Goal: Communication & Community: Answer question/provide support

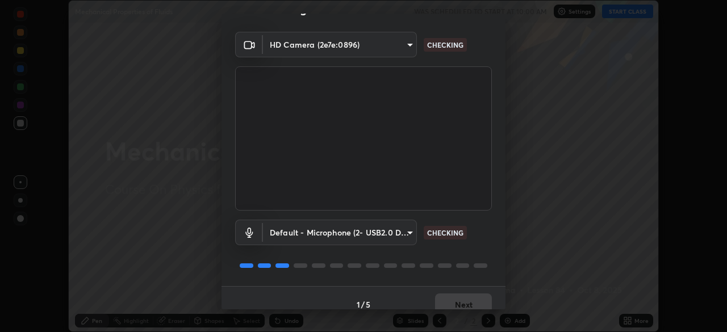
scroll to position [40, 0]
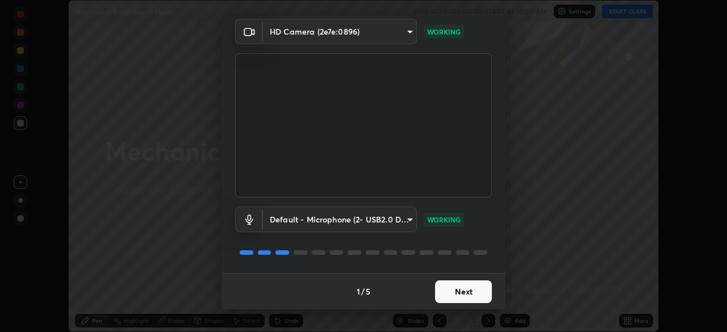
click at [460, 287] on button "Next" at bounding box center [463, 291] width 57 height 23
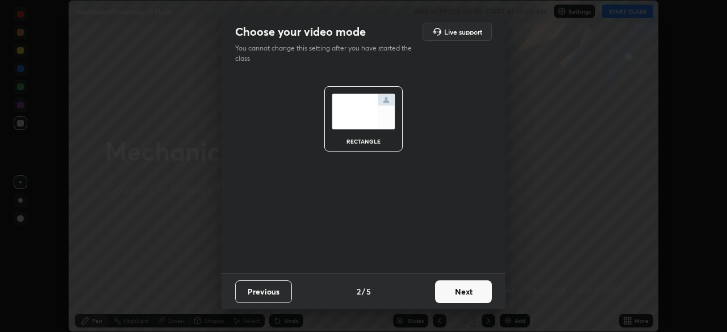
click at [457, 292] on button "Next" at bounding box center [463, 291] width 57 height 23
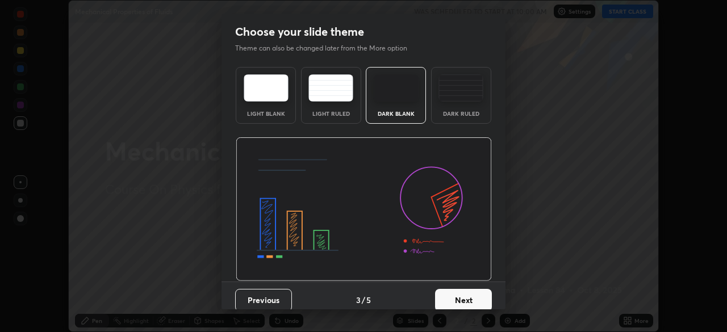
click at [472, 115] on div "Dark Ruled" at bounding box center [460, 114] width 45 height 6
click at [447, 296] on button "Next" at bounding box center [463, 300] width 57 height 23
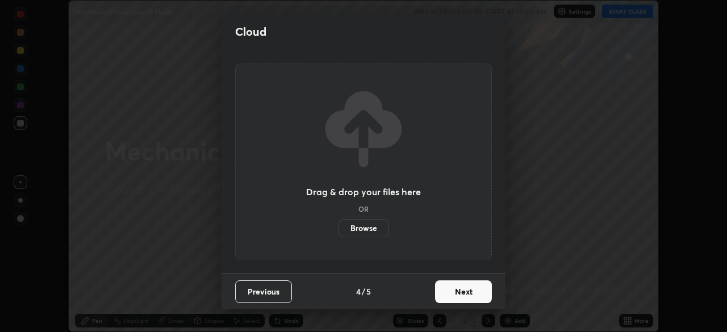
click at [450, 292] on button "Next" at bounding box center [463, 291] width 57 height 23
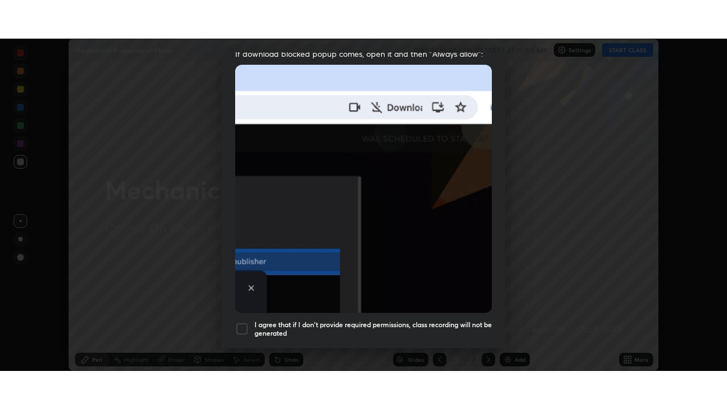
scroll to position [272, 0]
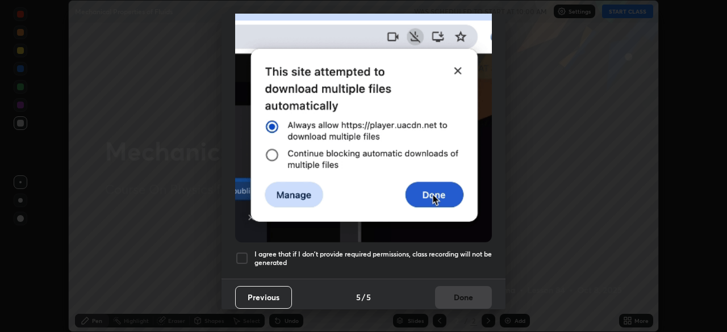
click at [243, 256] on div at bounding box center [242, 259] width 14 height 14
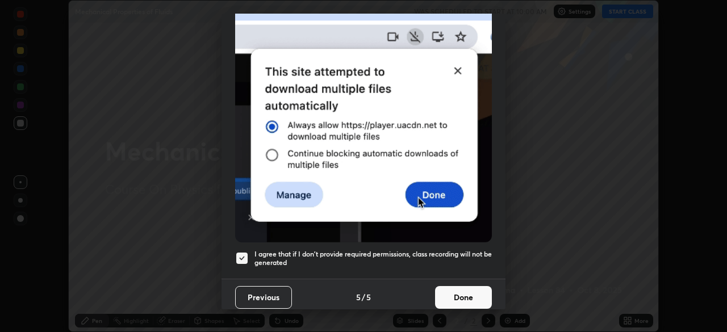
click at [465, 298] on button "Done" at bounding box center [463, 297] width 57 height 23
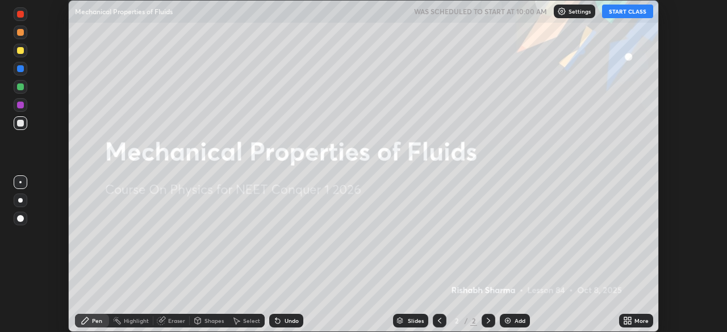
click at [630, 323] on icon at bounding box center [629, 322] width 3 height 3
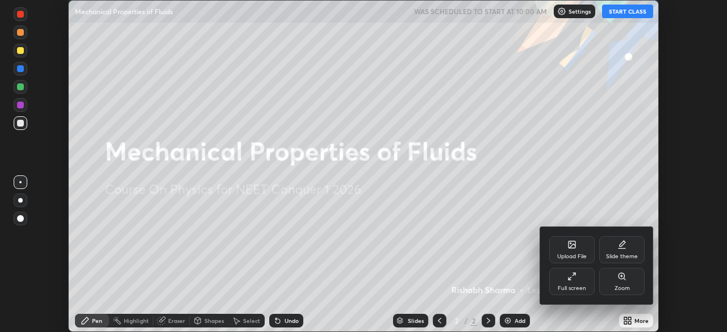
click at [581, 277] on div "Full screen" at bounding box center [571, 281] width 45 height 27
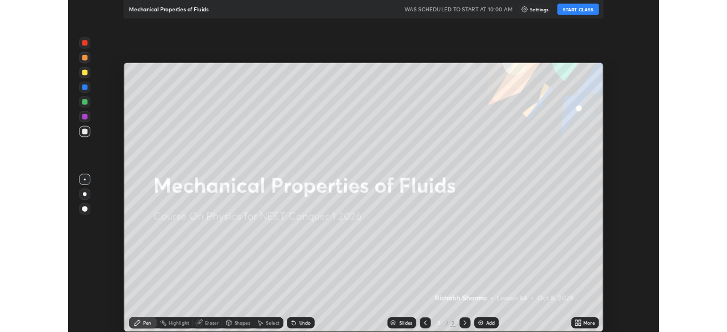
scroll to position [409, 727]
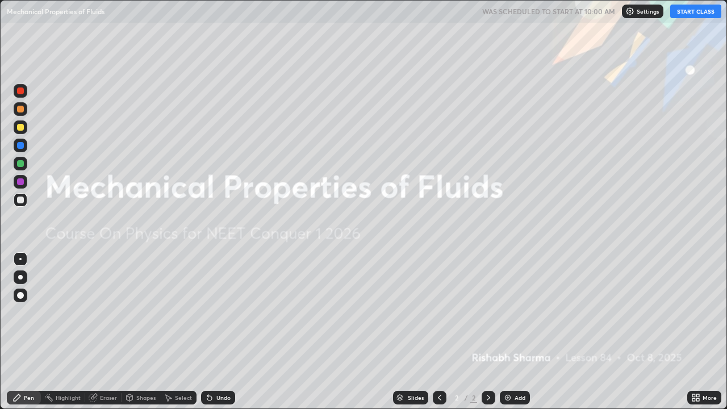
click at [695, 11] on button "START CLASS" at bounding box center [695, 12] width 51 height 14
click at [517, 332] on div "Add" at bounding box center [515, 398] width 30 height 14
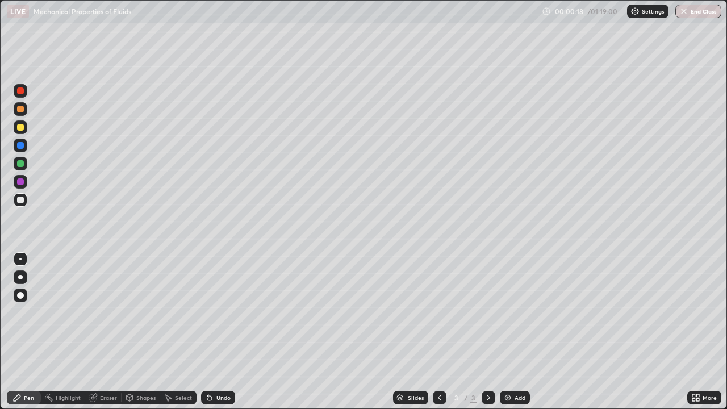
click at [23, 206] on div at bounding box center [21, 200] width 14 height 14
click at [19, 279] on div at bounding box center [20, 277] width 5 height 5
click at [26, 130] on div at bounding box center [21, 127] width 14 height 14
click at [137, 332] on div "Shapes" at bounding box center [145, 398] width 19 height 6
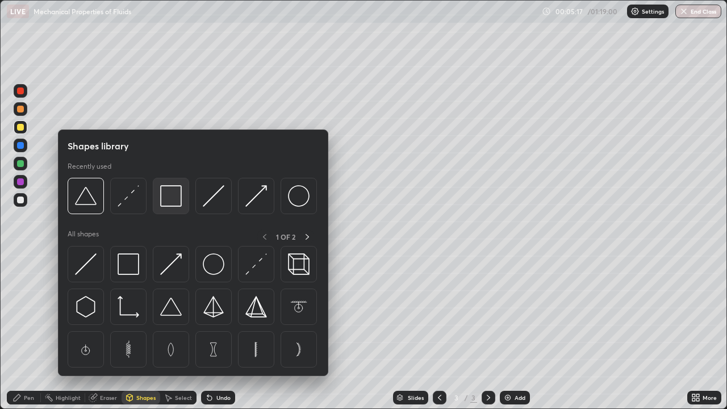
click at [169, 203] on img at bounding box center [171, 196] width 22 height 22
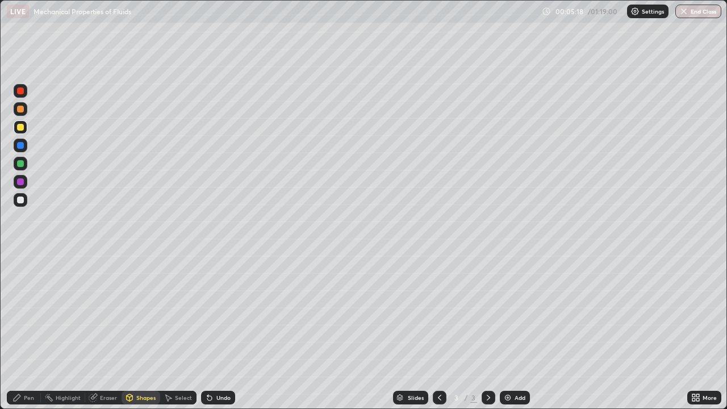
click at [144, 332] on div "Shapes" at bounding box center [145, 398] width 19 height 6
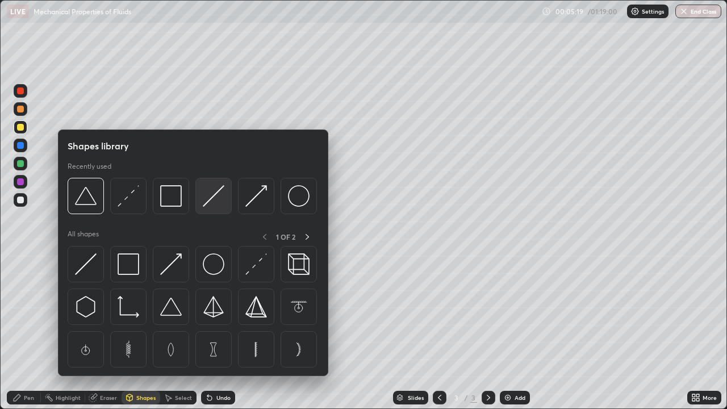
click at [212, 200] on img at bounding box center [214, 196] width 22 height 22
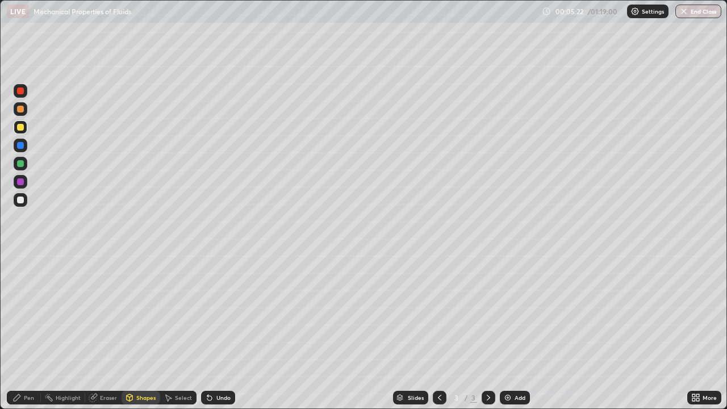
click at [22, 204] on div at bounding box center [21, 200] width 14 height 14
click at [220, 332] on div "Undo" at bounding box center [223, 398] width 14 height 6
click at [152, 332] on div "Shapes" at bounding box center [141, 398] width 39 height 14
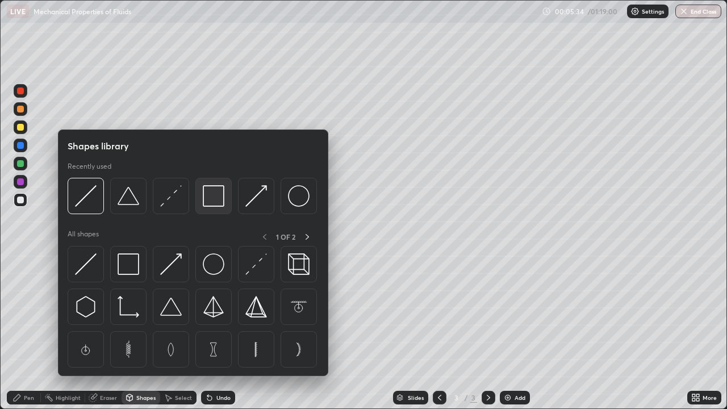
click at [212, 202] on img at bounding box center [214, 196] width 22 height 22
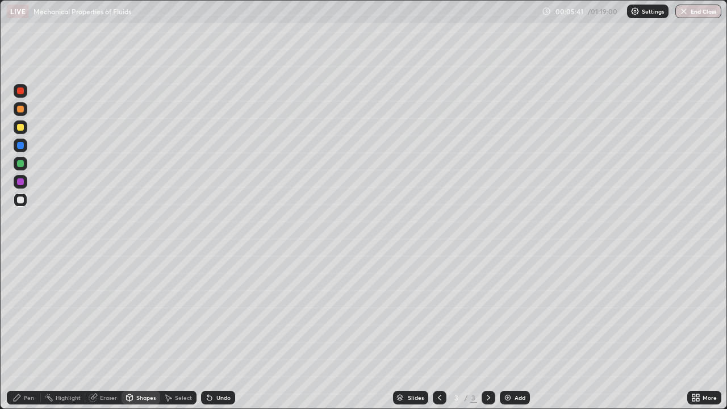
click at [106, 332] on div "Eraser" at bounding box center [103, 398] width 36 height 14
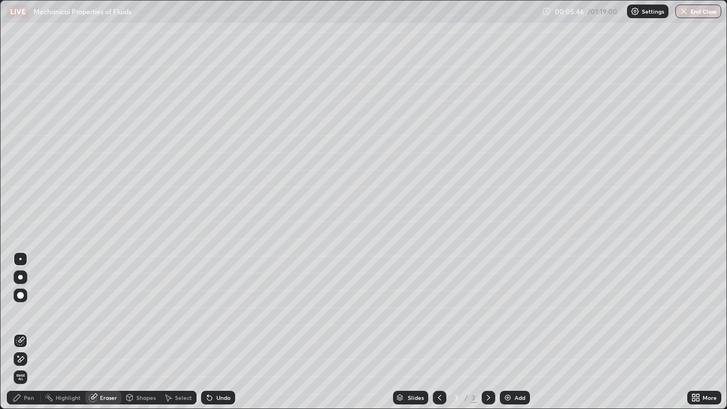
click at [145, 332] on div "Shapes" at bounding box center [145, 398] width 19 height 6
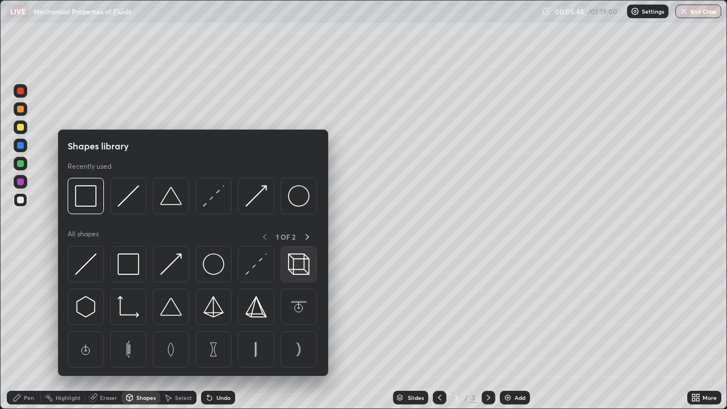
click at [294, 276] on div at bounding box center [298, 264] width 36 height 36
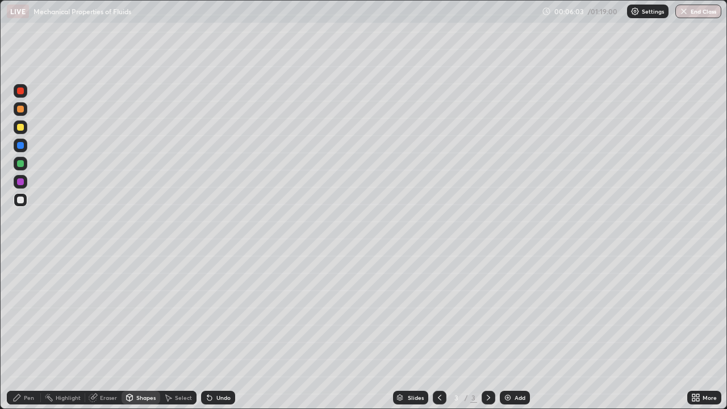
click at [143, 332] on div "Shapes" at bounding box center [141, 398] width 39 height 14
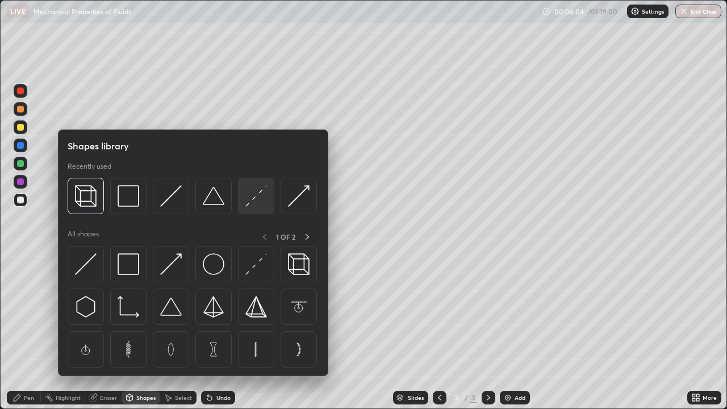
click at [247, 206] on img at bounding box center [256, 196] width 22 height 22
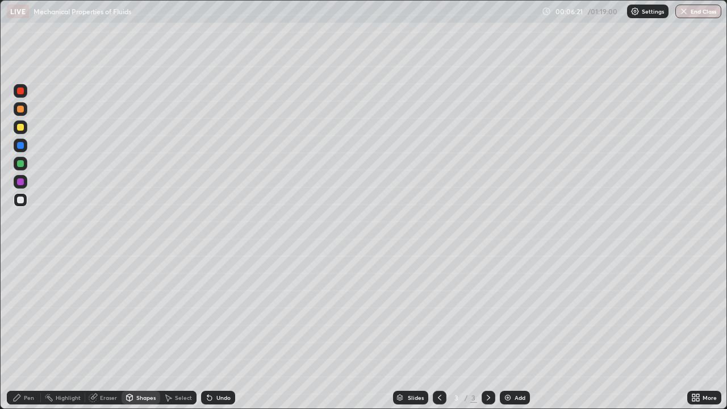
click at [138, 332] on div "Shapes" at bounding box center [141, 398] width 39 height 14
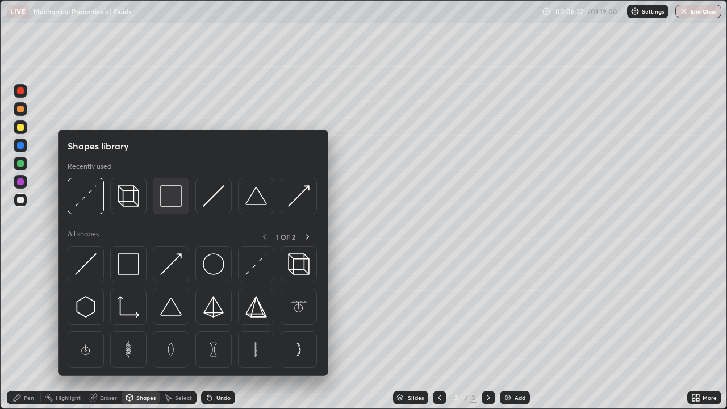
click at [167, 204] on img at bounding box center [171, 196] width 22 height 22
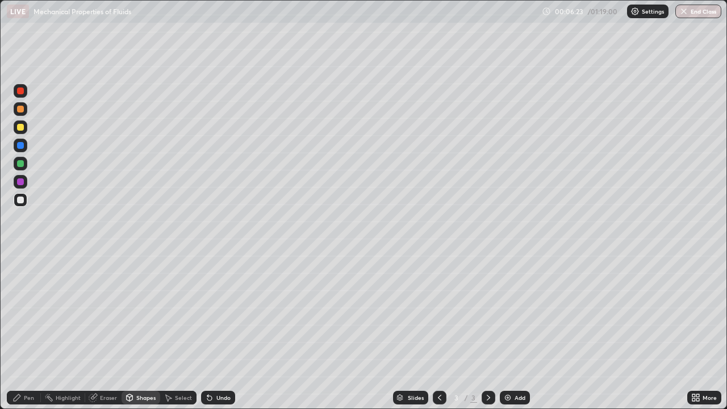
click at [21, 127] on div at bounding box center [20, 127] width 7 height 7
click at [24, 332] on div "Pen" at bounding box center [29, 398] width 10 height 6
click at [19, 114] on div at bounding box center [21, 109] width 14 height 14
click at [219, 332] on div "Undo" at bounding box center [218, 398] width 34 height 14
click at [512, 332] on div "Add" at bounding box center [515, 398] width 30 height 14
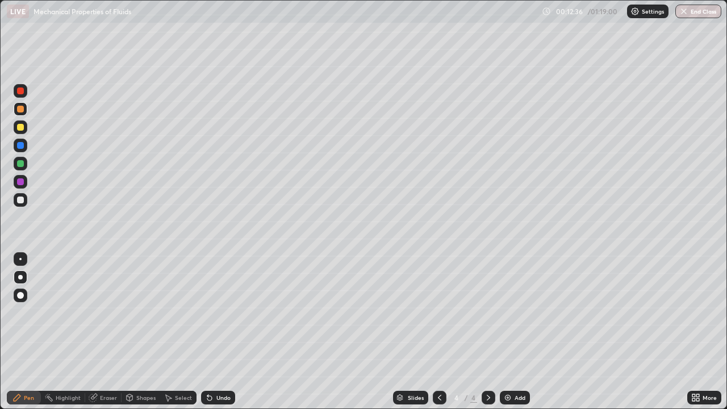
click at [17, 200] on div at bounding box center [20, 199] width 7 height 7
click at [140, 332] on div "Shapes" at bounding box center [145, 398] width 19 height 6
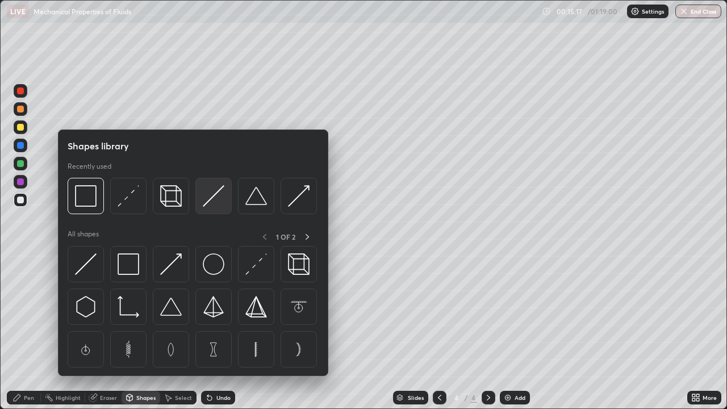
click at [202, 206] on div at bounding box center [213, 196] width 36 height 36
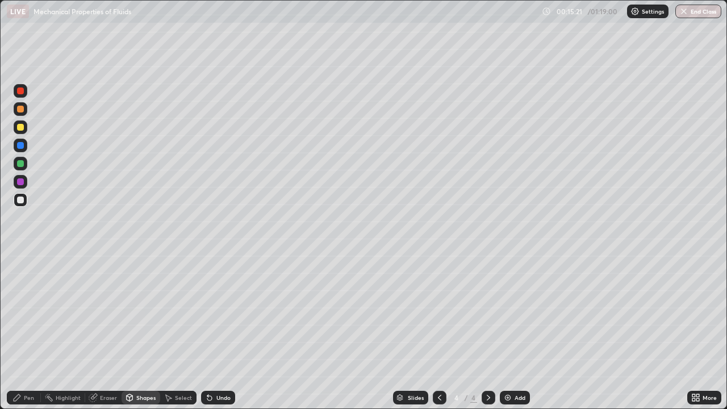
click at [32, 332] on div "Pen" at bounding box center [29, 398] width 10 height 6
click at [132, 332] on icon at bounding box center [129, 397] width 9 height 9
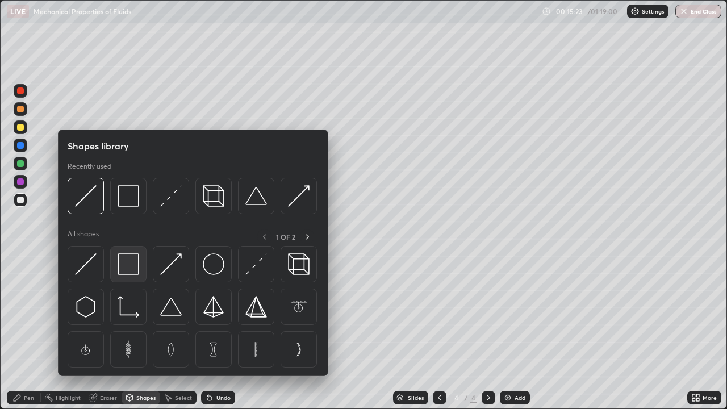
click at [133, 270] on img at bounding box center [129, 264] width 22 height 22
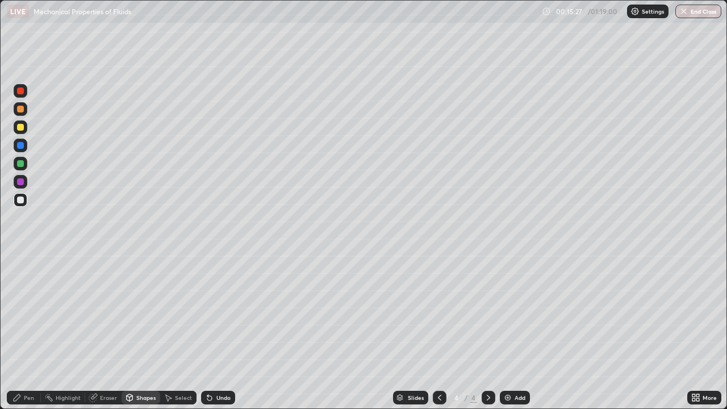
click at [106, 332] on div "Eraser" at bounding box center [103, 398] width 36 height 14
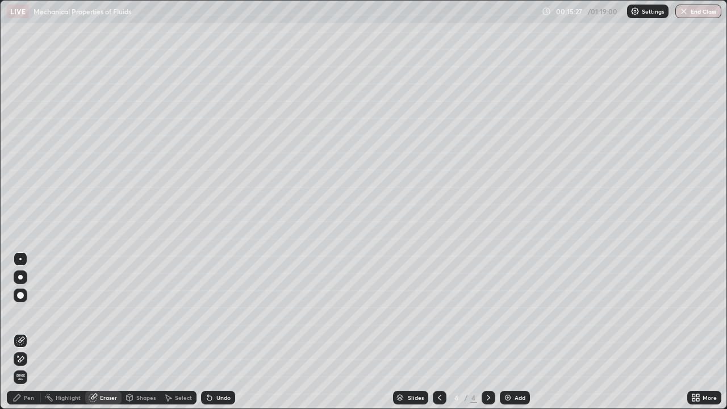
click at [108, 332] on div "Eraser" at bounding box center [108, 398] width 17 height 6
click at [145, 332] on div "Shapes" at bounding box center [145, 398] width 19 height 6
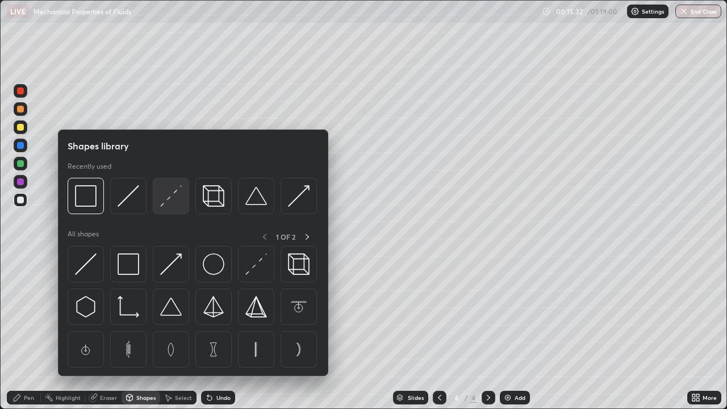
click at [174, 203] on img at bounding box center [171, 196] width 22 height 22
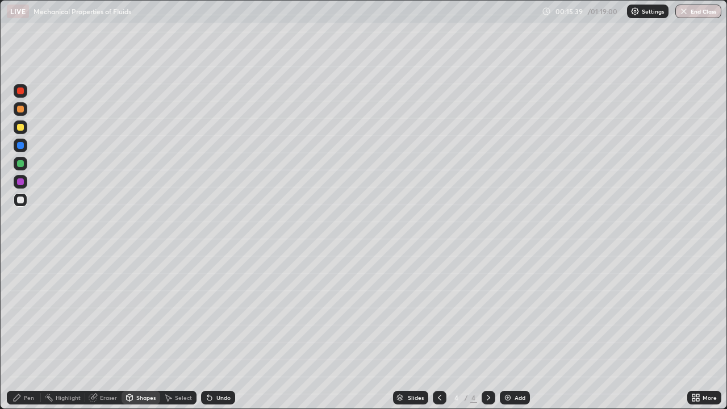
click at [226, 332] on div "Undo" at bounding box center [223, 398] width 14 height 6
click at [221, 332] on div "Undo" at bounding box center [223, 398] width 14 height 6
click at [29, 332] on div "Pen" at bounding box center [29, 398] width 10 height 6
click at [143, 332] on div "Shapes" at bounding box center [145, 398] width 19 height 6
click at [22, 332] on div "Pen" at bounding box center [24, 398] width 34 height 14
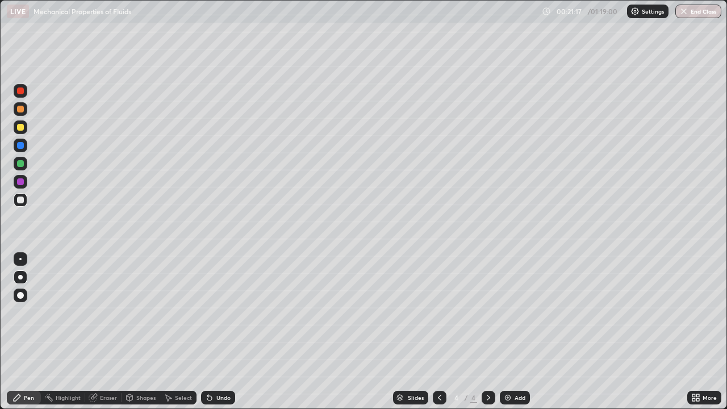
click at [110, 332] on div "Eraser" at bounding box center [108, 398] width 17 height 6
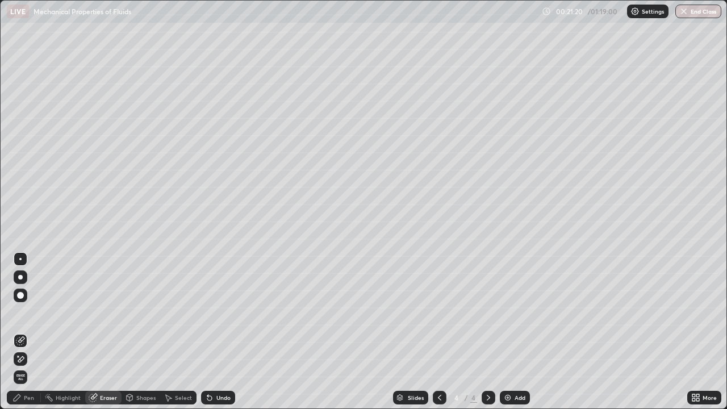
click at [28, 332] on div "Pen" at bounding box center [29, 398] width 10 height 6
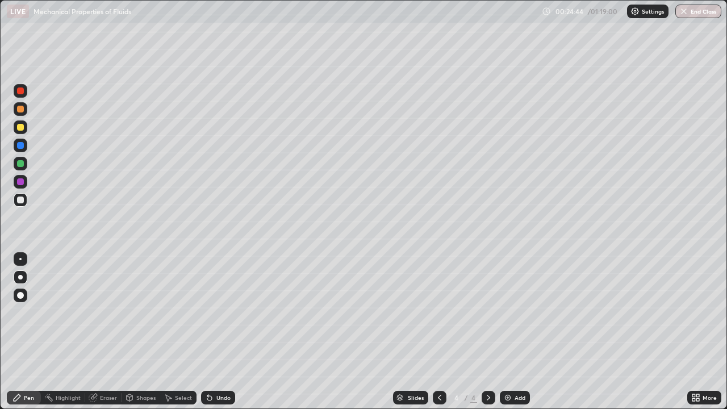
click at [511, 332] on img at bounding box center [507, 397] width 9 height 9
click at [140, 332] on div "Shapes" at bounding box center [145, 398] width 19 height 6
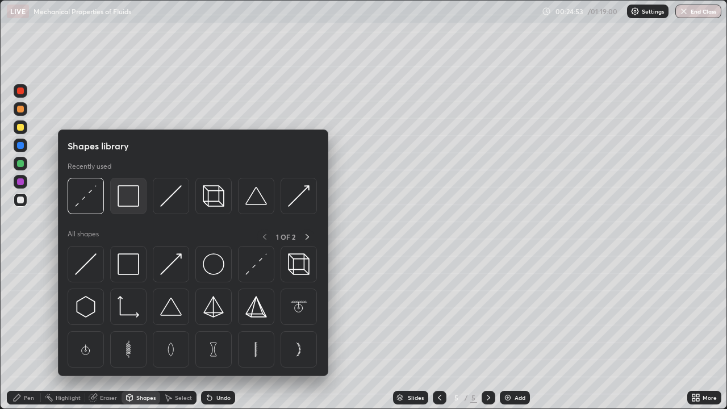
click at [125, 206] on img at bounding box center [129, 196] width 22 height 22
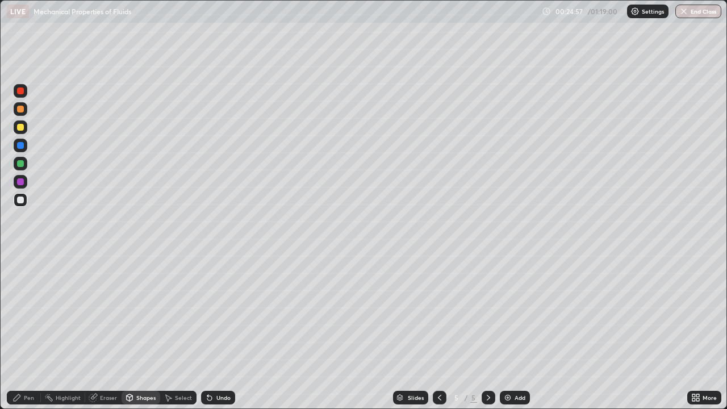
click at [108, 332] on div "Eraser" at bounding box center [108, 398] width 17 height 6
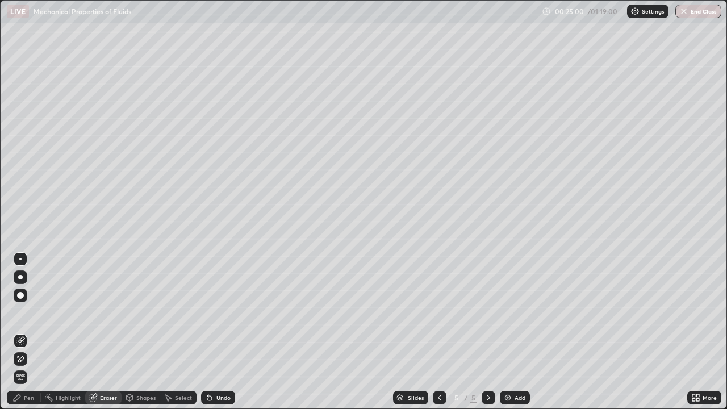
click at [139, 332] on div "Shapes" at bounding box center [145, 398] width 19 height 6
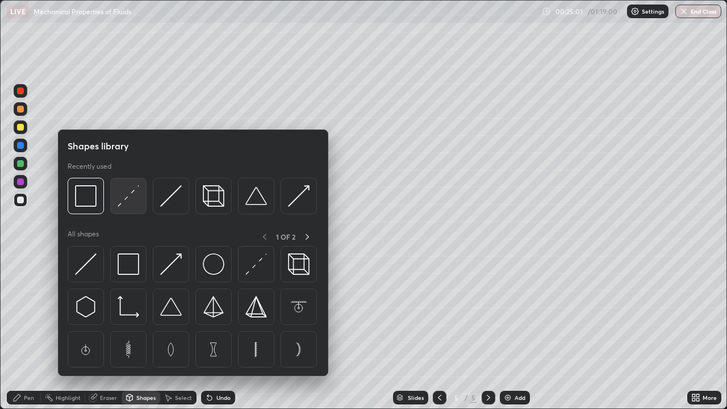
click at [141, 207] on div at bounding box center [128, 196] width 36 height 36
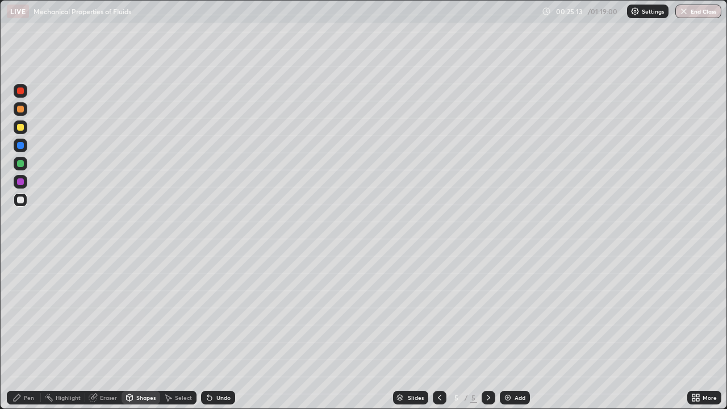
click at [106, 332] on div "Eraser" at bounding box center [108, 398] width 17 height 6
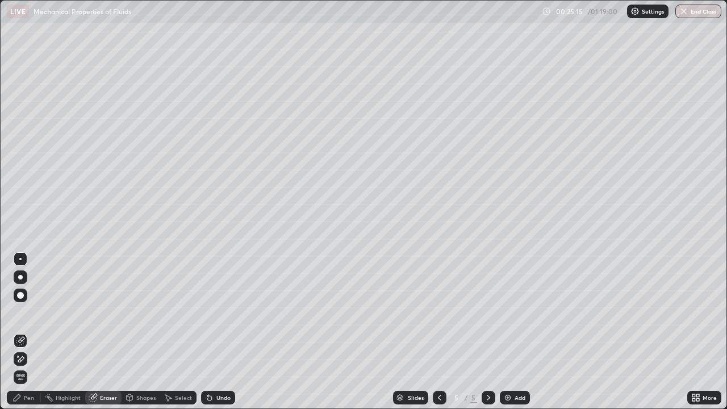
click at [139, 332] on div "Shapes" at bounding box center [145, 398] width 19 height 6
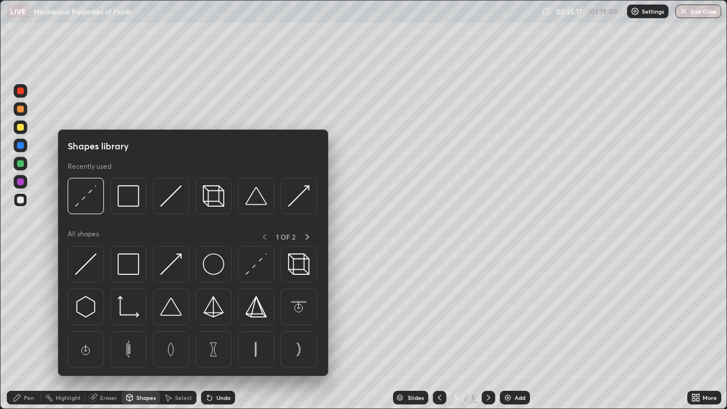
click at [168, 205] on img at bounding box center [171, 196] width 22 height 22
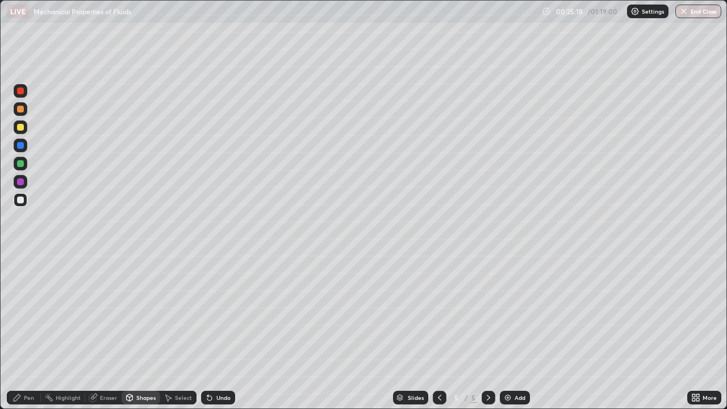
click at [23, 164] on div at bounding box center [20, 163] width 7 height 7
click at [36, 332] on div "Pen" at bounding box center [24, 398] width 34 height 14
click at [509, 332] on img at bounding box center [507, 397] width 9 height 9
click at [23, 199] on div at bounding box center [20, 199] width 7 height 7
click at [436, 332] on icon at bounding box center [439, 397] width 9 height 9
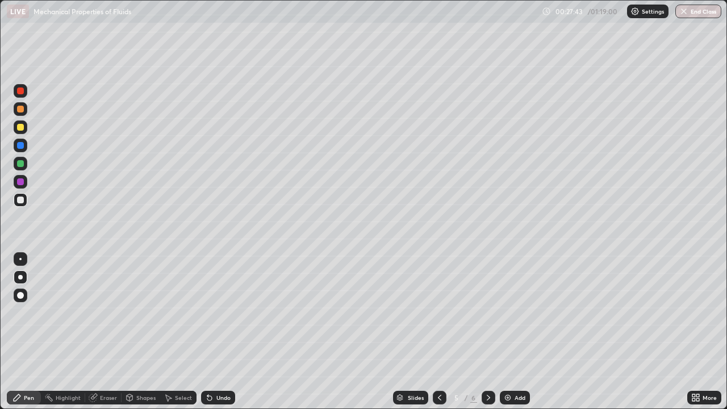
click at [487, 332] on icon at bounding box center [488, 398] width 3 height 6
click at [20, 133] on div at bounding box center [21, 127] width 14 height 14
click at [443, 332] on div at bounding box center [440, 398] width 14 height 14
click at [483, 332] on div at bounding box center [488, 398] width 14 height 14
click at [433, 332] on div at bounding box center [440, 398] width 14 height 14
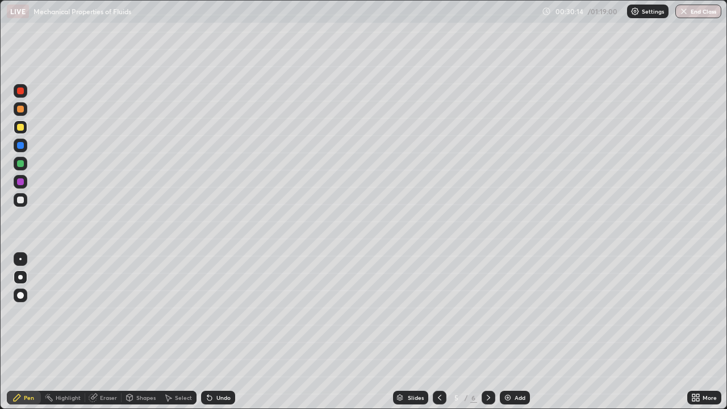
click at [487, 332] on icon at bounding box center [488, 397] width 9 height 9
click at [20, 202] on div at bounding box center [20, 199] width 7 height 7
click at [506, 332] on img at bounding box center [507, 397] width 9 height 9
click at [107, 332] on div "Eraser" at bounding box center [108, 398] width 17 height 6
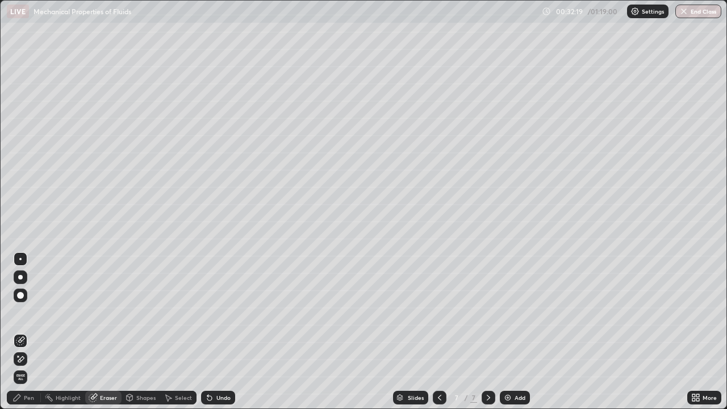
click at [25, 332] on div "Pen" at bounding box center [24, 398] width 34 height 14
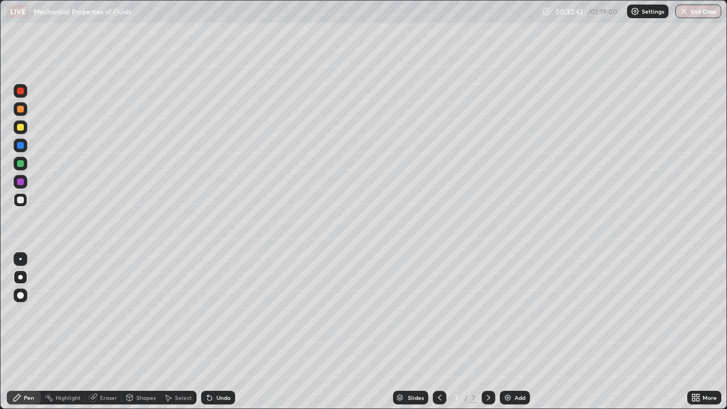
click at [106, 332] on div "Eraser" at bounding box center [103, 398] width 36 height 14
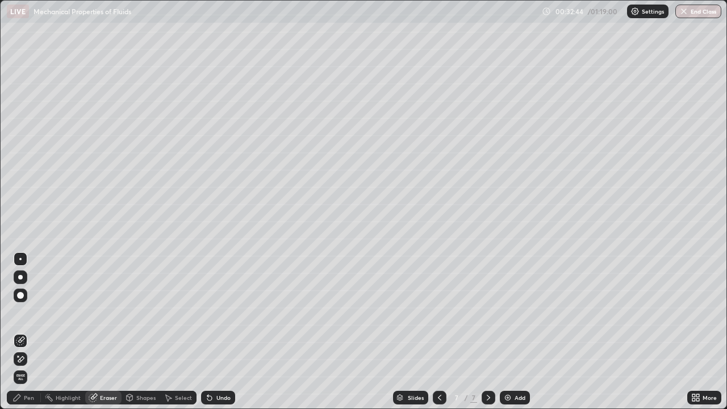
click at [32, 332] on div "Pen" at bounding box center [24, 398] width 34 height 14
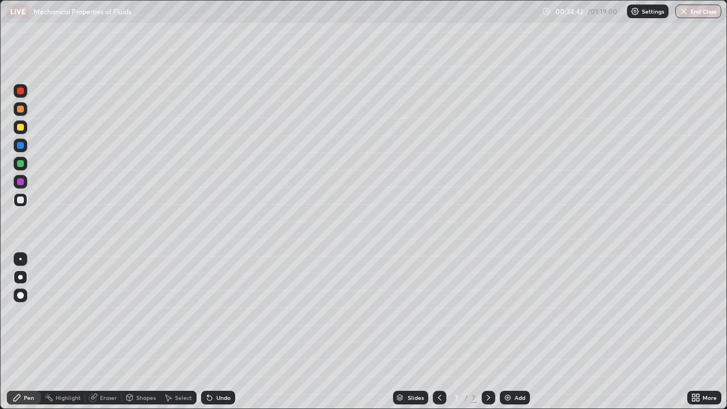
click at [512, 332] on div "Add" at bounding box center [515, 398] width 30 height 14
click at [438, 332] on icon at bounding box center [439, 397] width 9 height 9
click at [441, 332] on div at bounding box center [440, 398] width 14 height 14
click at [440, 332] on icon at bounding box center [439, 397] width 9 height 9
click at [488, 332] on icon at bounding box center [488, 397] width 9 height 9
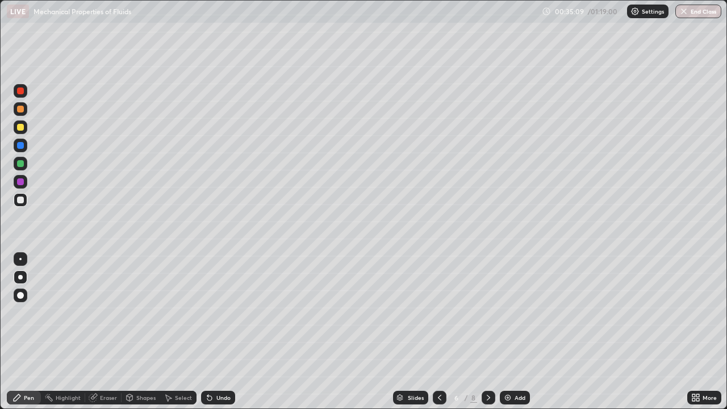
click at [487, 332] on icon at bounding box center [488, 397] width 9 height 9
click at [490, 332] on div at bounding box center [488, 398] width 14 height 14
click at [505, 332] on img at bounding box center [507, 397] width 9 height 9
click at [139, 332] on div "Shapes" at bounding box center [145, 398] width 19 height 6
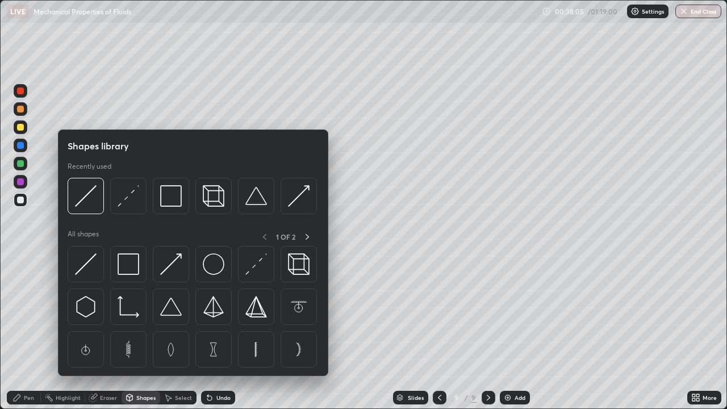
click at [108, 332] on div "Eraser" at bounding box center [103, 398] width 36 height 14
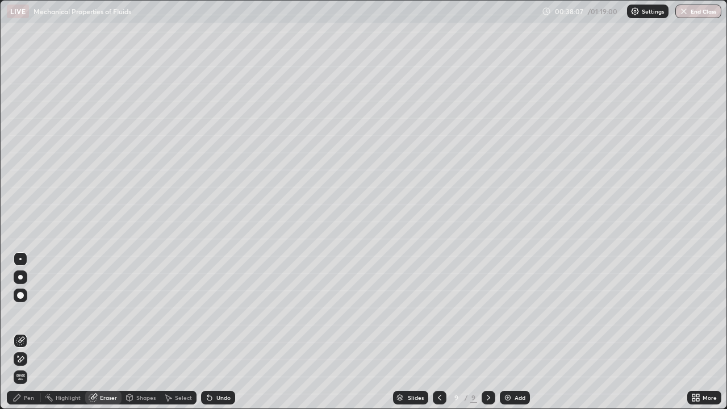
click at [30, 332] on div "Pen" at bounding box center [24, 398] width 34 height 14
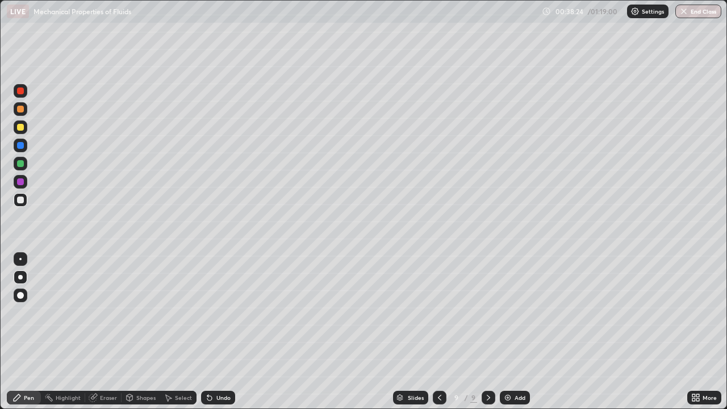
click at [435, 332] on icon at bounding box center [439, 397] width 9 height 9
click at [487, 332] on icon at bounding box center [488, 397] width 9 height 9
click at [518, 332] on div "Add" at bounding box center [515, 398] width 30 height 14
click at [217, 332] on div "Undo" at bounding box center [223, 398] width 14 height 6
click at [225, 332] on div "Undo" at bounding box center [223, 398] width 14 height 6
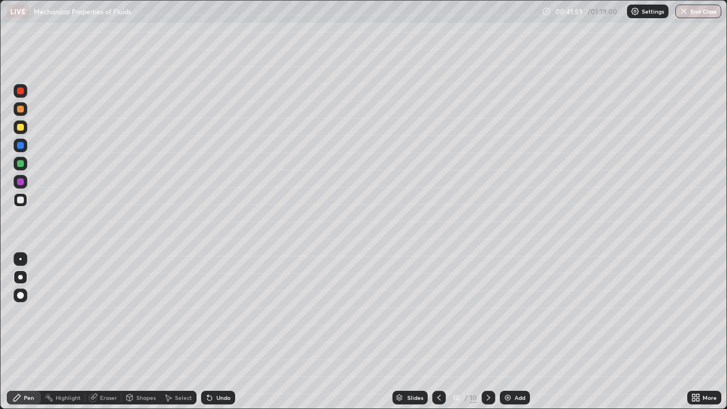
click at [225, 332] on div "Undo" at bounding box center [218, 398] width 34 height 14
click at [221, 332] on div "Undo" at bounding box center [223, 398] width 14 height 6
click at [510, 332] on img at bounding box center [507, 397] width 9 height 9
click at [141, 332] on div "Shapes" at bounding box center [145, 398] width 19 height 6
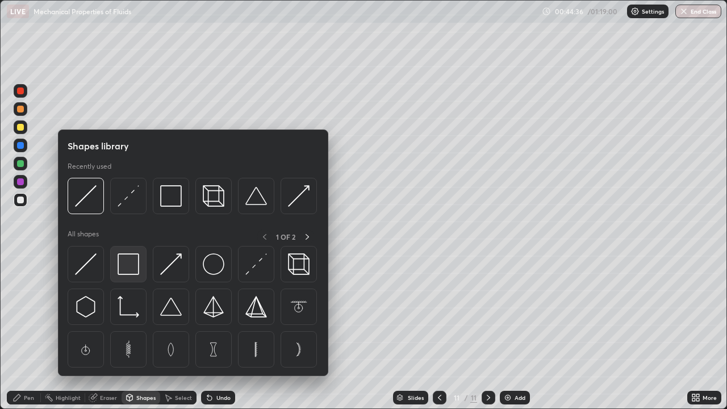
click at [132, 273] on img at bounding box center [129, 264] width 22 height 22
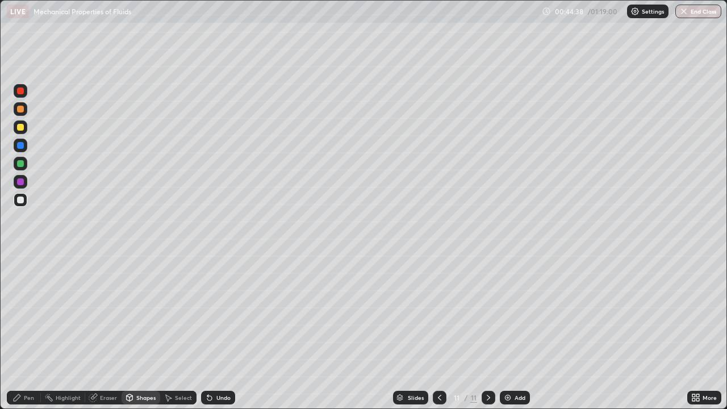
click at [138, 332] on div "Shapes" at bounding box center [145, 398] width 19 height 6
click at [24, 332] on div "Pen" at bounding box center [24, 398] width 34 height 14
click at [145, 332] on div "Shapes" at bounding box center [145, 398] width 19 height 6
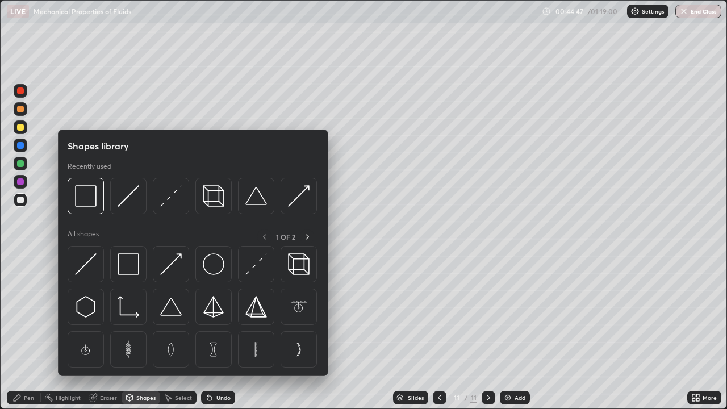
click at [140, 332] on div "Shapes" at bounding box center [145, 398] width 19 height 6
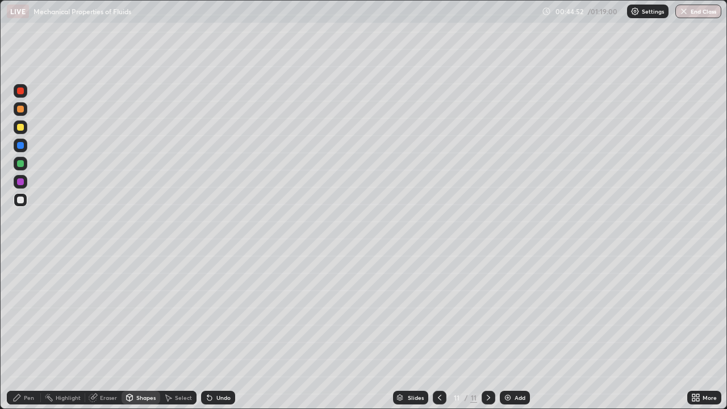
click at [100, 332] on div "Eraser" at bounding box center [108, 398] width 17 height 6
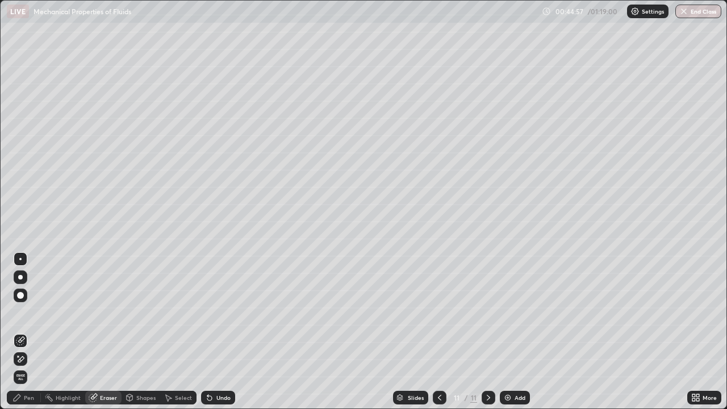
click at [136, 332] on div "Shapes" at bounding box center [141, 398] width 39 height 14
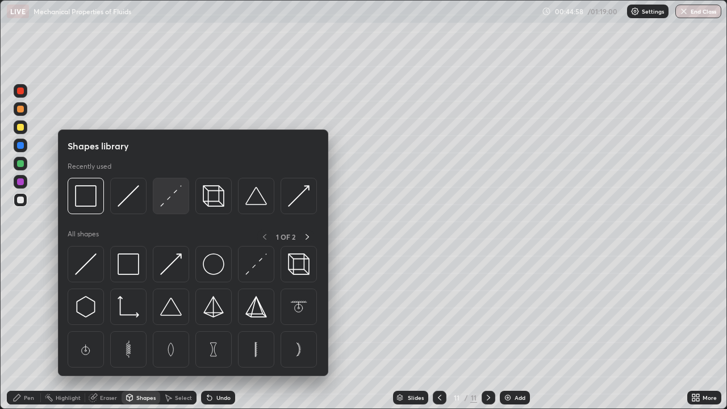
click at [178, 204] on img at bounding box center [171, 196] width 22 height 22
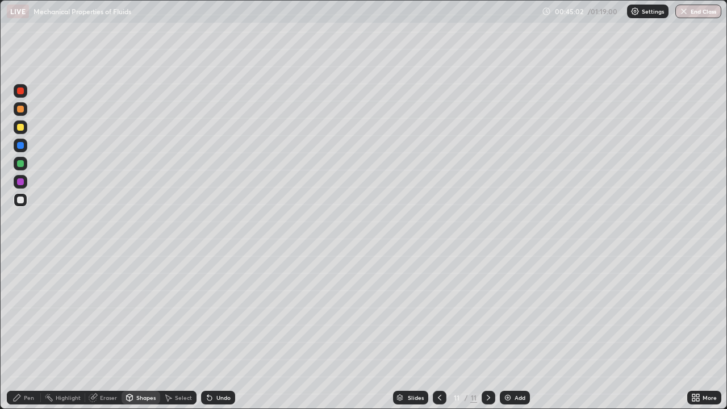
click at [140, 332] on div "Shapes" at bounding box center [145, 398] width 19 height 6
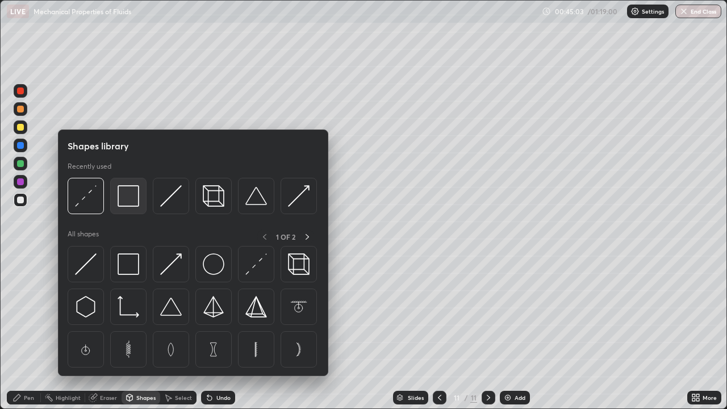
click at [129, 200] on img at bounding box center [129, 196] width 22 height 22
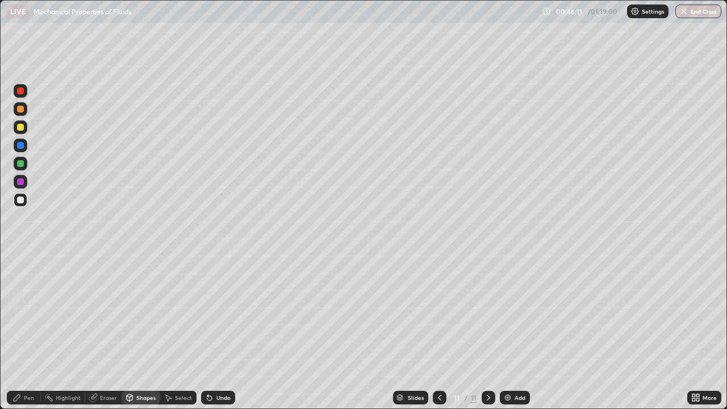
click at [213, 332] on div "Undo" at bounding box center [218, 398] width 34 height 14
click at [212, 332] on icon at bounding box center [209, 397] width 9 height 9
click at [211, 332] on icon at bounding box center [209, 397] width 9 height 9
click at [26, 332] on div "Pen" at bounding box center [24, 398] width 34 height 14
click at [515, 332] on div "Add" at bounding box center [519, 398] width 11 height 6
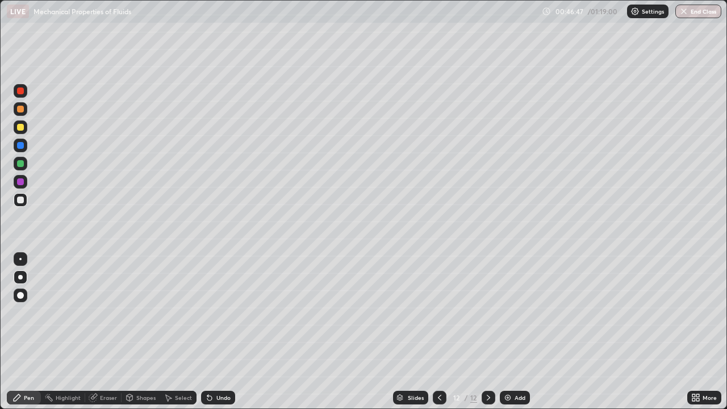
click at [439, 332] on icon at bounding box center [439, 397] width 9 height 9
click at [487, 332] on icon at bounding box center [488, 397] width 9 height 9
click at [140, 332] on div "Shapes" at bounding box center [145, 398] width 19 height 6
click at [105, 332] on div "Eraser" at bounding box center [108, 398] width 17 height 6
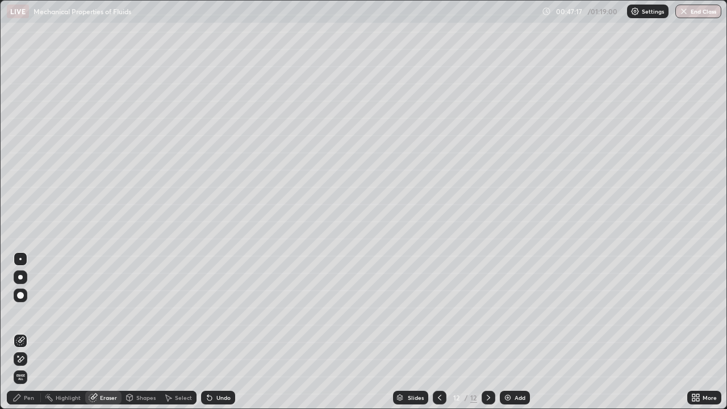
click at [26, 332] on div "Pen" at bounding box center [29, 398] width 10 height 6
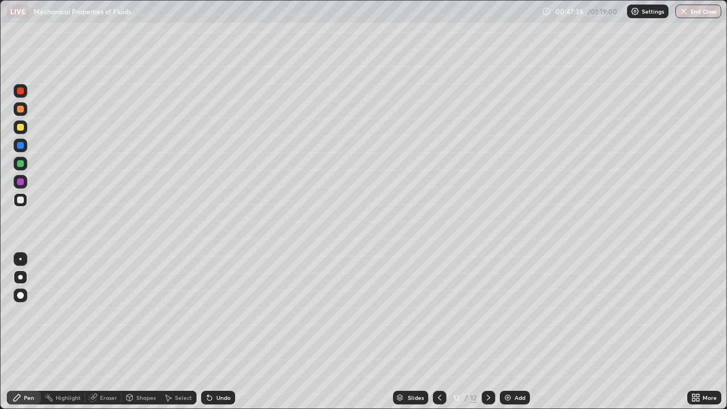
click at [438, 332] on icon at bounding box center [439, 397] width 9 height 9
click at [489, 332] on icon at bounding box center [488, 397] width 9 height 9
click at [435, 332] on icon at bounding box center [439, 397] width 9 height 9
click at [485, 332] on icon at bounding box center [488, 397] width 9 height 9
click at [438, 332] on icon at bounding box center [439, 397] width 9 height 9
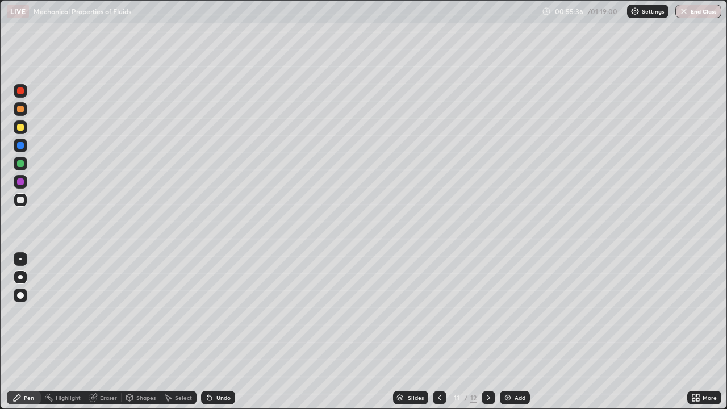
click at [488, 332] on icon at bounding box center [488, 398] width 3 height 6
click at [513, 332] on div "Add" at bounding box center [515, 398] width 30 height 14
click at [437, 332] on icon at bounding box center [439, 397] width 9 height 9
click at [491, 332] on div at bounding box center [488, 398] width 14 height 14
click at [436, 332] on icon at bounding box center [439, 397] width 9 height 9
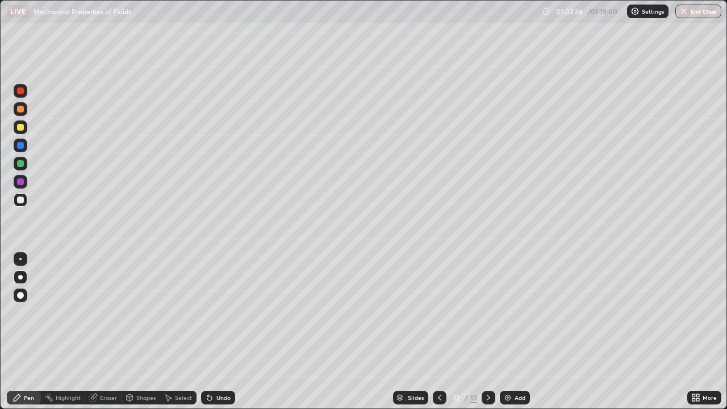
click at [485, 332] on icon at bounding box center [488, 397] width 9 height 9
click at [438, 332] on icon at bounding box center [439, 397] width 9 height 9
click at [433, 332] on div at bounding box center [440, 398] width 14 height 14
click at [488, 332] on div at bounding box center [488, 397] width 14 height 23
click at [486, 332] on icon at bounding box center [488, 397] width 9 height 9
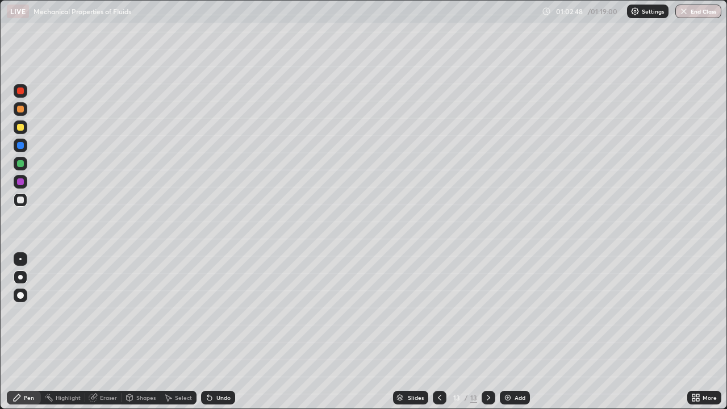
click at [485, 332] on div at bounding box center [488, 398] width 14 height 14
click at [509, 332] on img at bounding box center [507, 397] width 9 height 9
click at [24, 203] on div at bounding box center [21, 200] width 14 height 14
click at [149, 332] on div "Shapes" at bounding box center [145, 398] width 19 height 6
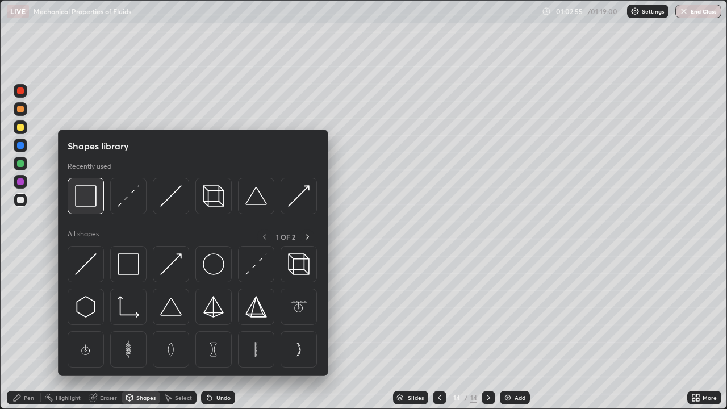
click at [92, 210] on div at bounding box center [86, 196] width 36 height 36
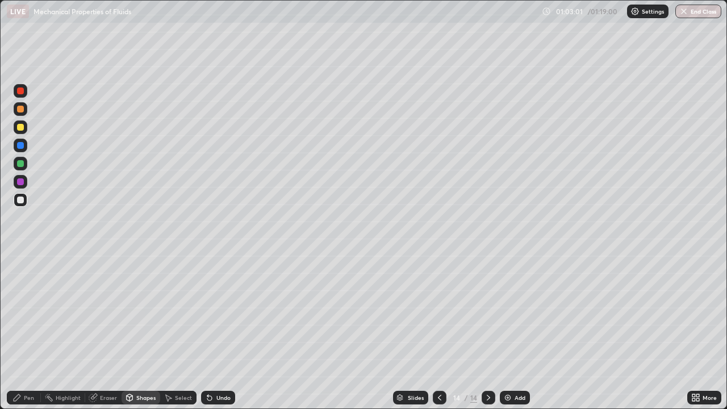
click at [110, 332] on div "Eraser" at bounding box center [108, 398] width 17 height 6
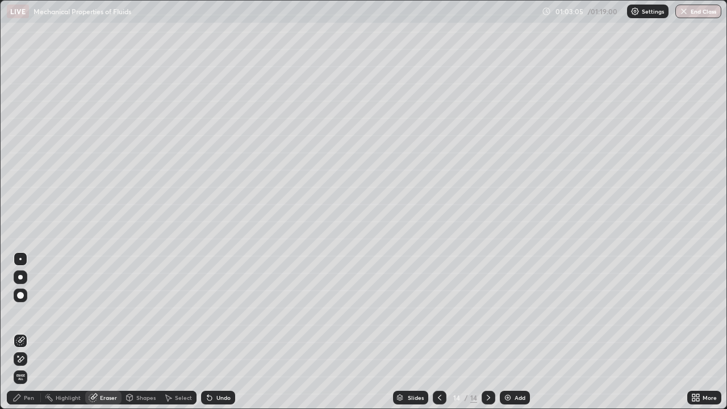
click at [145, 332] on div "Shapes" at bounding box center [145, 398] width 19 height 6
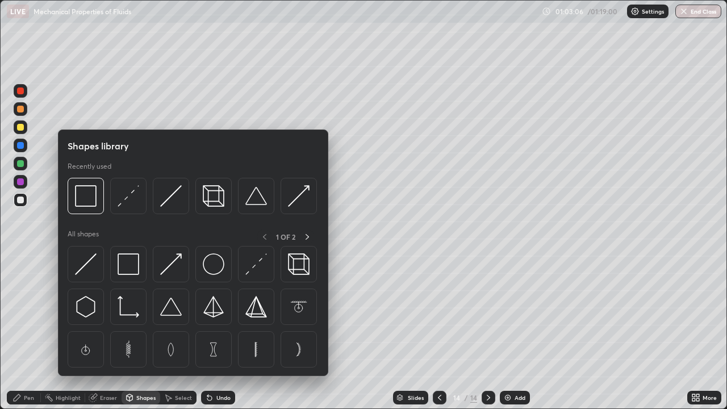
click at [145, 332] on div "Shapes" at bounding box center [141, 398] width 39 height 14
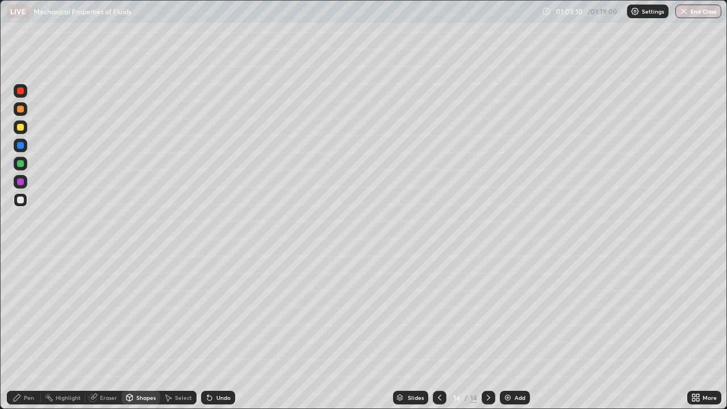
click at [219, 332] on div "Undo" at bounding box center [223, 398] width 14 height 6
click at [30, 332] on div "Pen" at bounding box center [29, 398] width 10 height 6
click at [176, 332] on div "Select" at bounding box center [183, 398] width 17 height 6
click at [141, 332] on div "Shapes" at bounding box center [145, 398] width 19 height 6
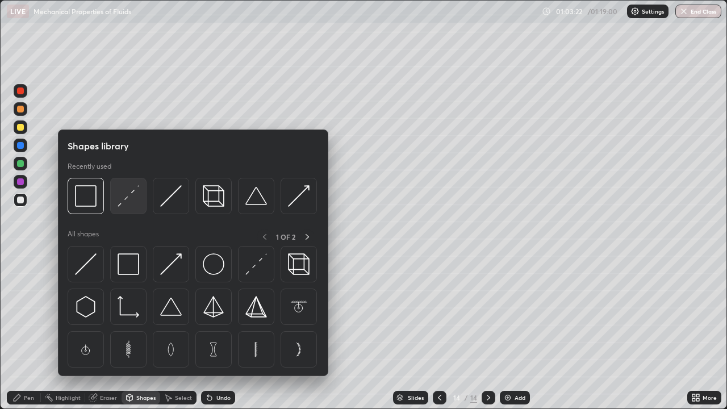
click at [138, 203] on img at bounding box center [129, 196] width 22 height 22
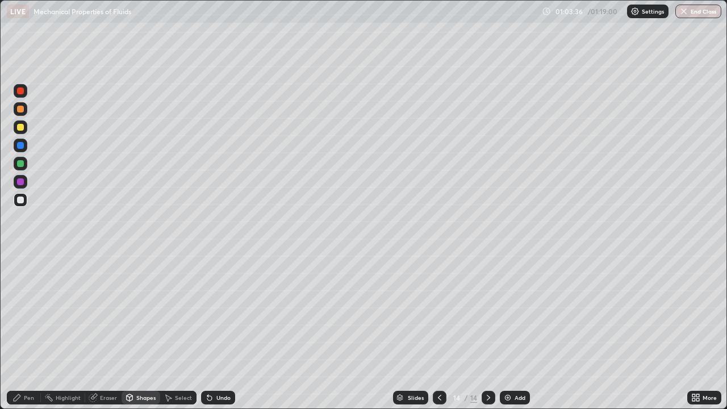
click at [18, 332] on icon at bounding box center [16, 397] width 9 height 9
click at [517, 332] on div "Add" at bounding box center [519, 398] width 11 height 6
click at [107, 332] on div "Eraser" at bounding box center [108, 398] width 17 height 6
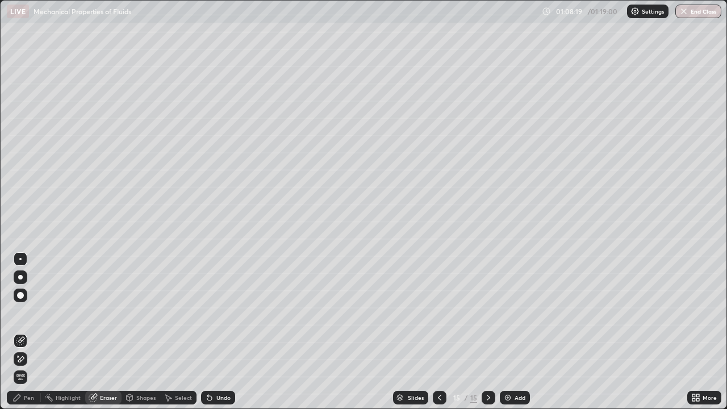
click at [35, 332] on div "Pen" at bounding box center [24, 398] width 34 height 14
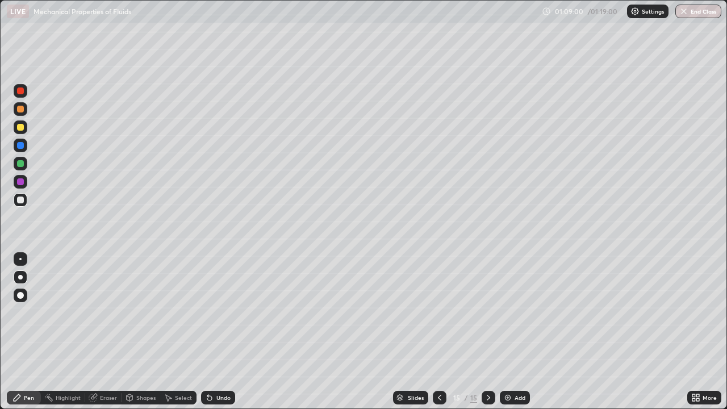
click at [509, 332] on img at bounding box center [507, 397] width 9 height 9
click at [437, 332] on icon at bounding box center [439, 397] width 9 height 9
click at [482, 332] on div at bounding box center [488, 398] width 14 height 14
click at [111, 332] on div "Eraser" at bounding box center [103, 398] width 36 height 14
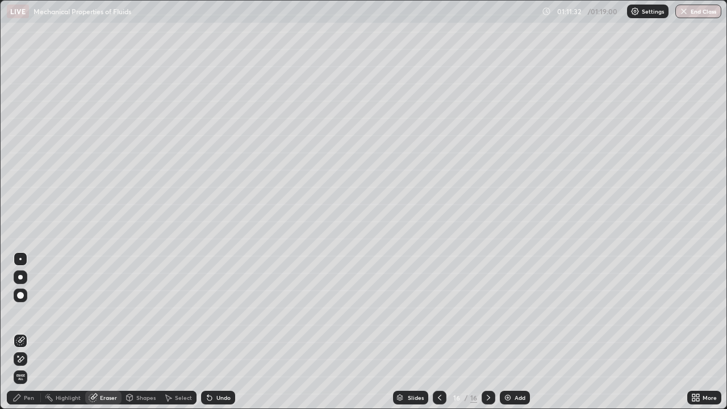
click at [28, 332] on div "Pen" at bounding box center [29, 398] width 10 height 6
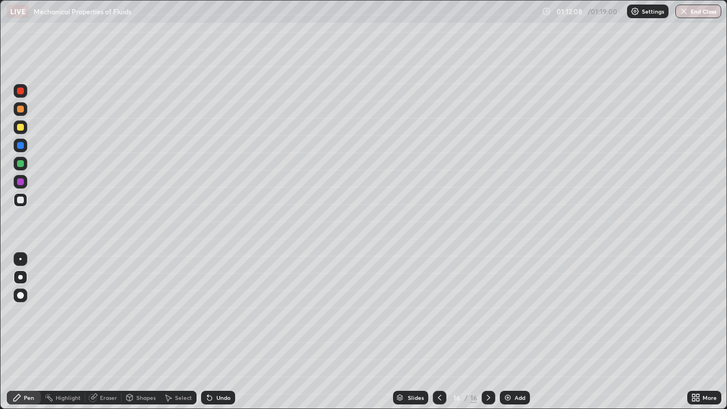
click at [509, 332] on img at bounding box center [507, 397] width 9 height 9
click at [108, 332] on div "Eraser" at bounding box center [108, 398] width 17 height 6
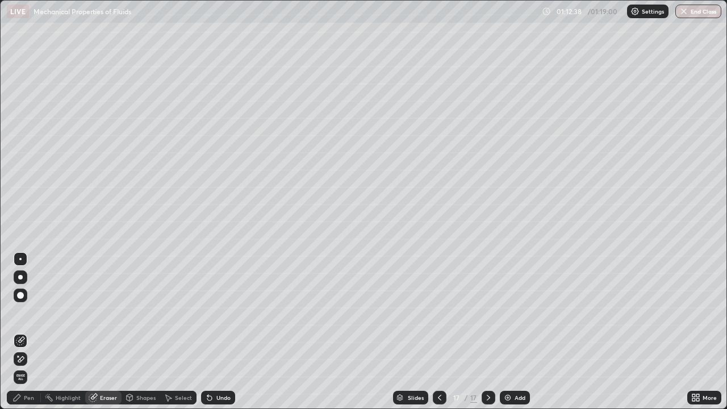
click at [33, 332] on div "Pen" at bounding box center [29, 398] width 10 height 6
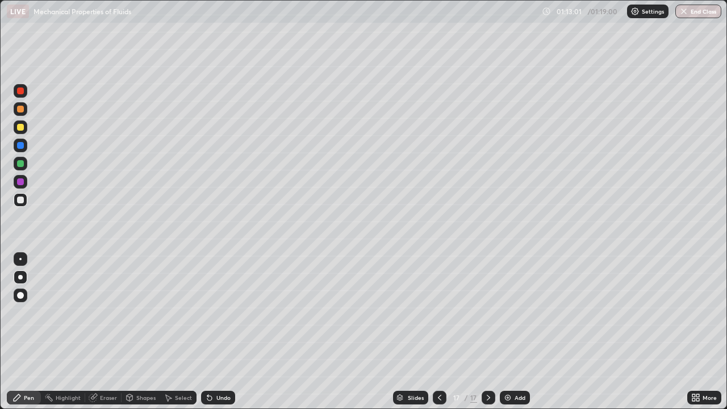
click at [111, 332] on div "Eraser" at bounding box center [108, 398] width 17 height 6
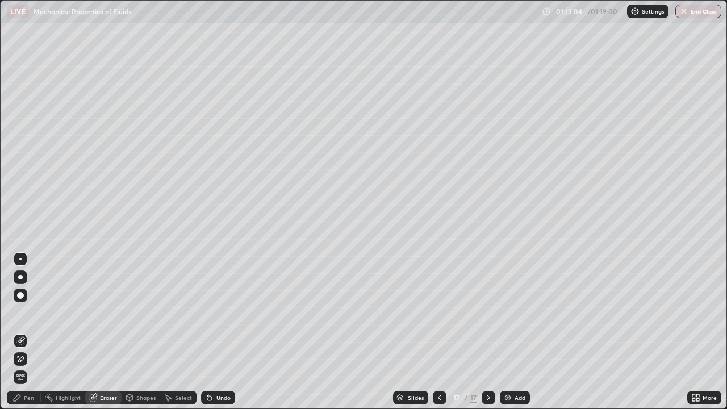
click at [34, 332] on div "Pen" at bounding box center [24, 398] width 34 height 14
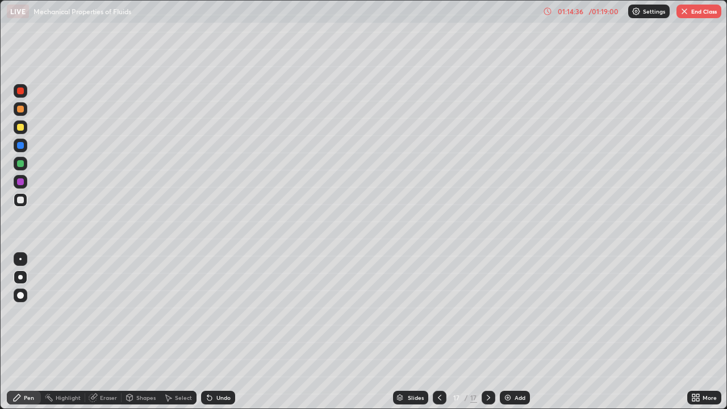
click at [109, 332] on div "Eraser" at bounding box center [108, 398] width 17 height 6
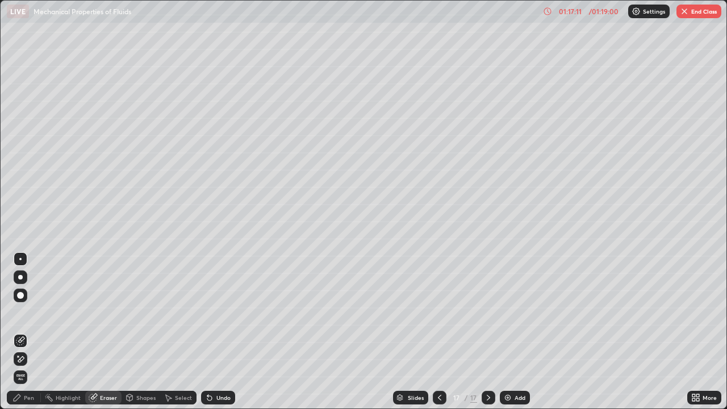
click at [438, 332] on icon at bounding box center [439, 397] width 9 height 9
click at [698, 15] on button "End Class" at bounding box center [698, 12] width 45 height 14
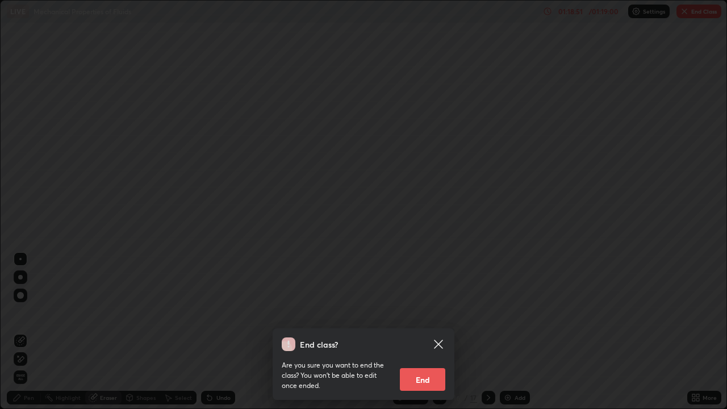
click at [438, 332] on button "End" at bounding box center [422, 379] width 45 height 23
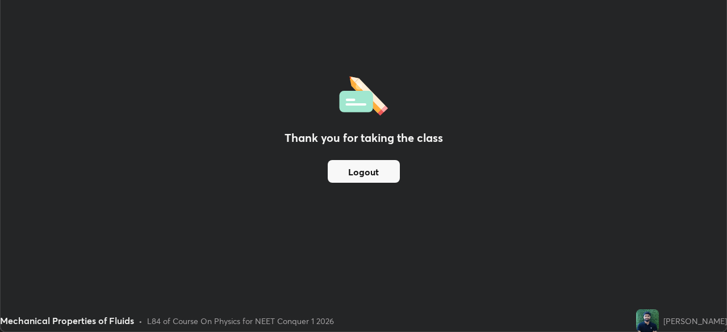
scroll to position [56446, 56052]
